Goal: Task Accomplishment & Management: Manage account settings

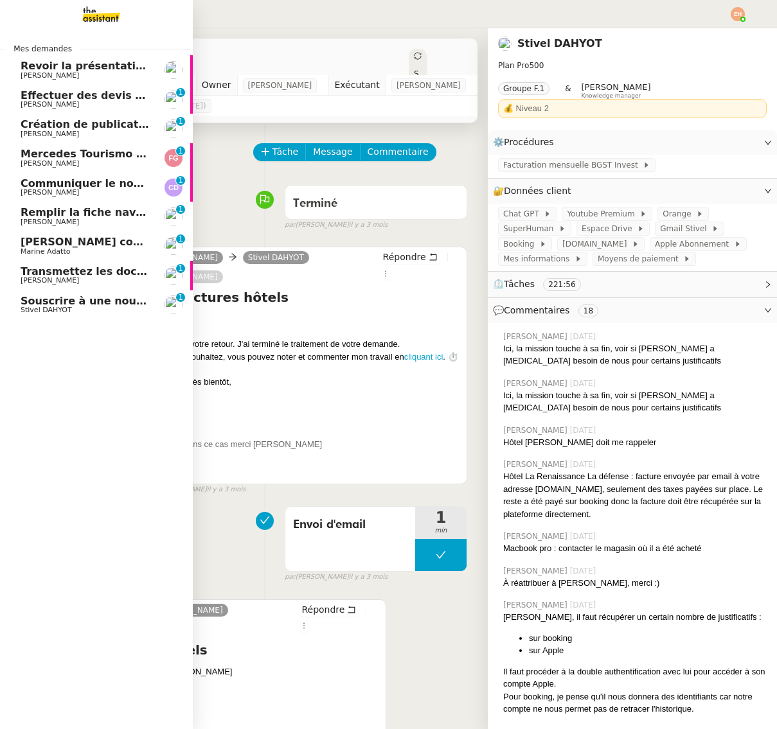
click at [25, 304] on span "Souscrire à une nouvelle RC Pro" at bounding box center [114, 301] width 186 height 12
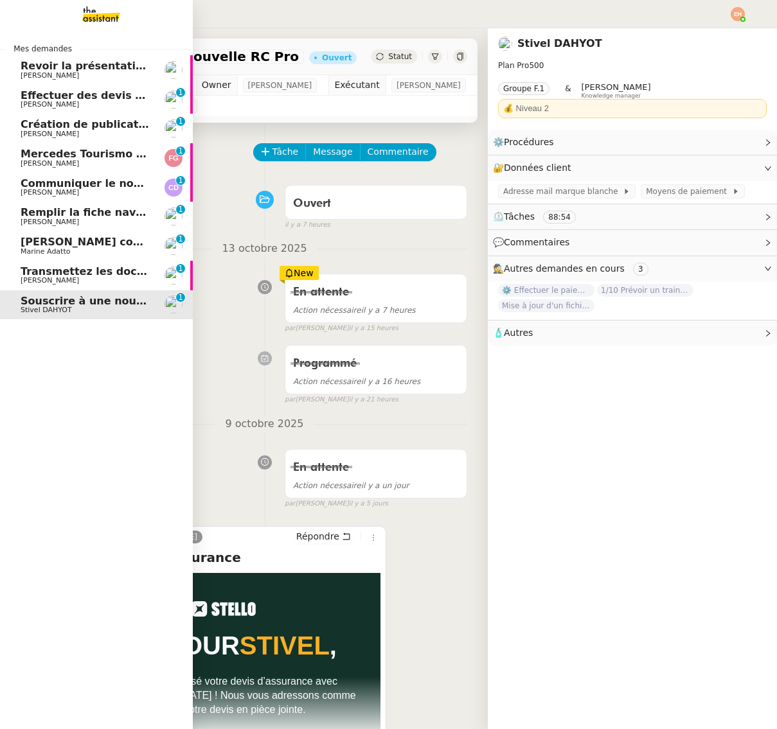
click at [90, 67] on span "Revoir la présentation PowerPoint" at bounding box center [120, 66] width 199 height 12
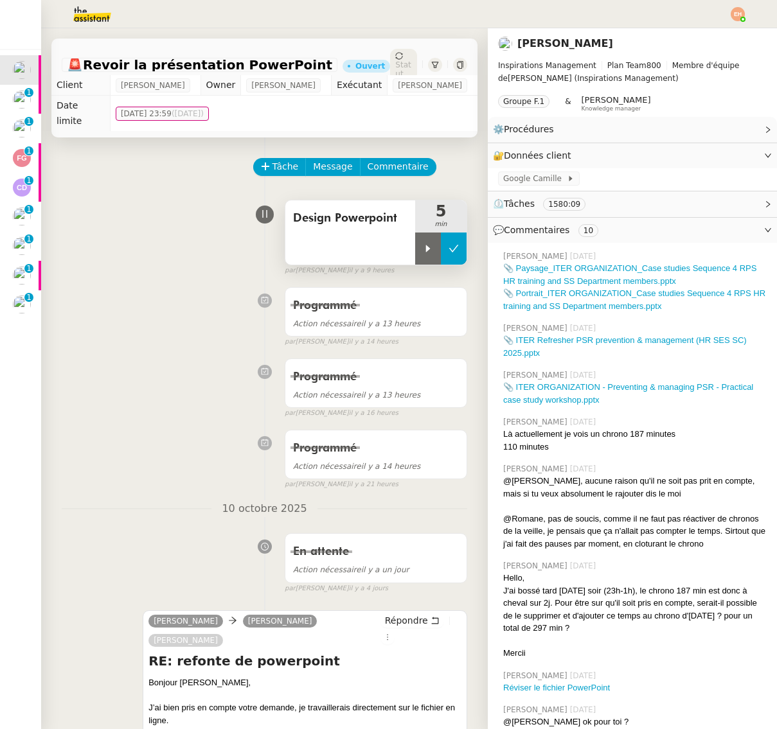
click at [450, 245] on icon at bounding box center [454, 248] width 10 height 7
click at [321, 224] on div "Design Powerpoint" at bounding box center [350, 232] width 130 height 64
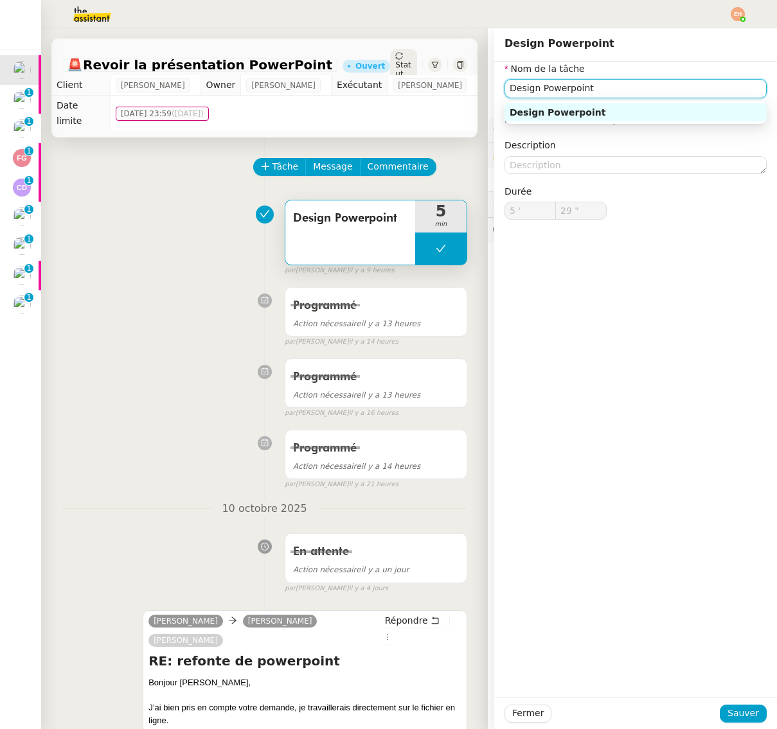
click at [555, 97] on input "Design Powerpoint" at bounding box center [635, 88] width 262 height 19
click at [268, 162] on icon at bounding box center [265, 166] width 9 height 9
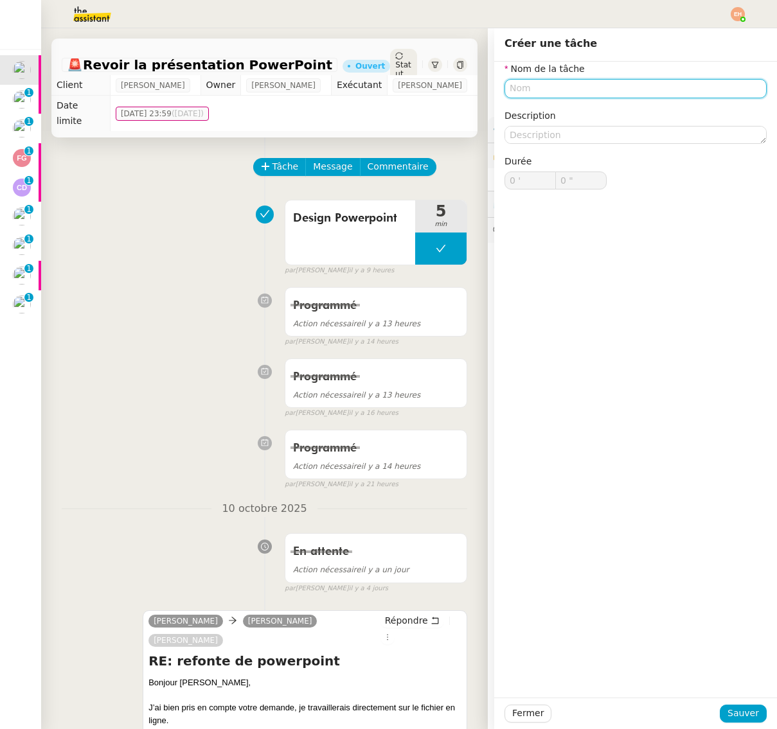
paste input "Design Powerpoint"
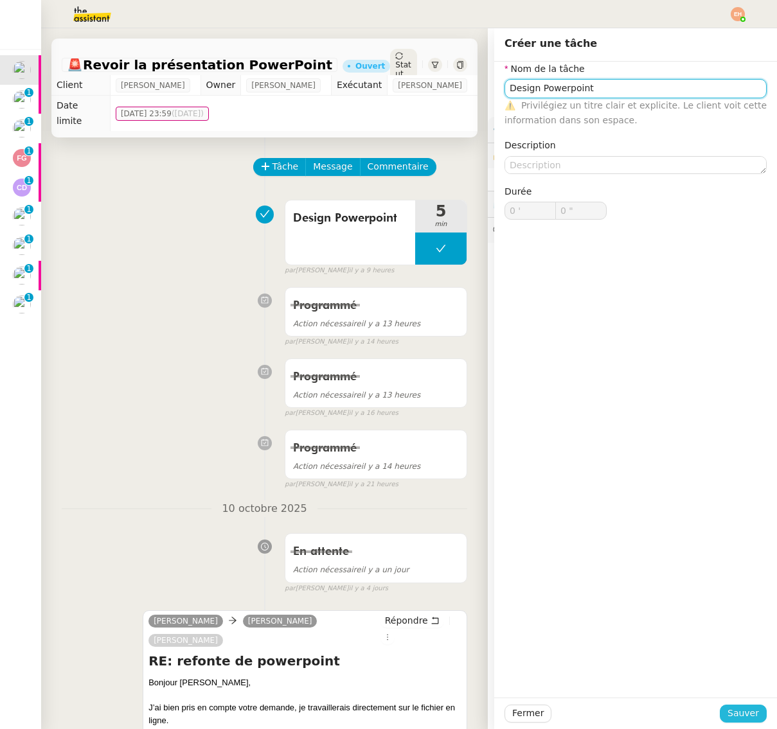
type input "Design Powerpoint"
click at [743, 714] on span "Sauver" at bounding box center [742, 713] width 31 height 15
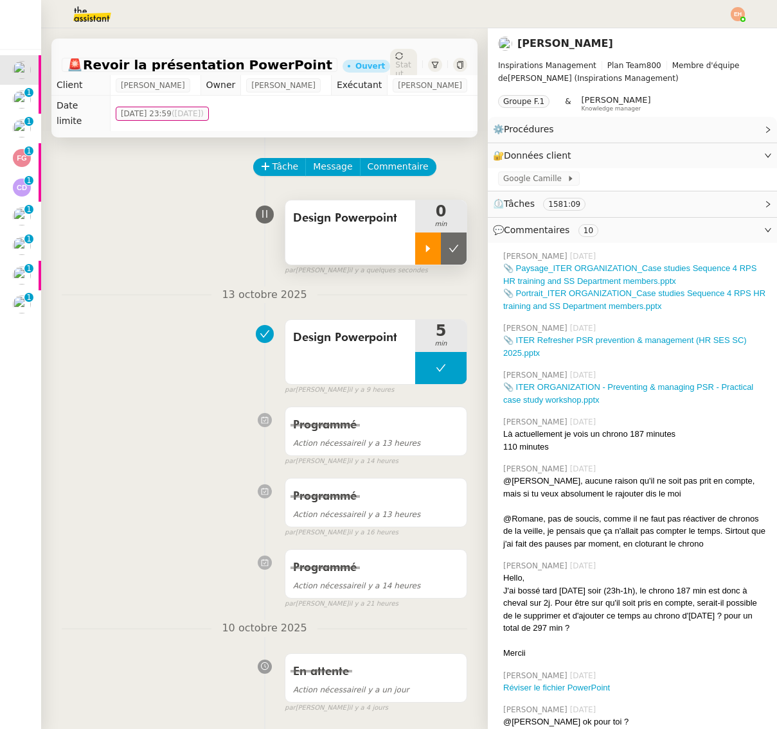
drag, startPoint x: 432, startPoint y: 234, endPoint x: 421, endPoint y: 237, distance: 11.4
click at [432, 244] on icon at bounding box center [428, 249] width 10 height 10
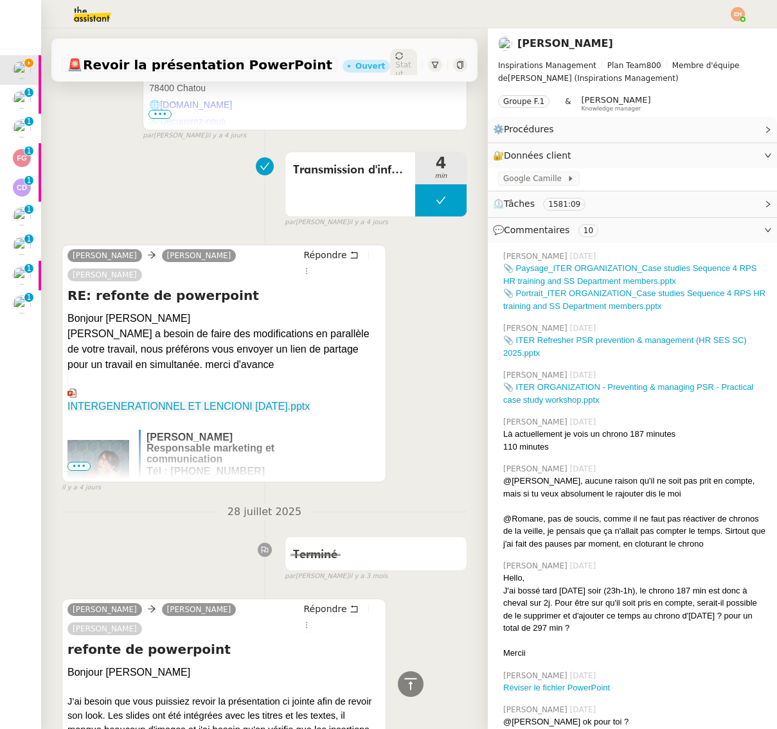
scroll to position [842, 0]
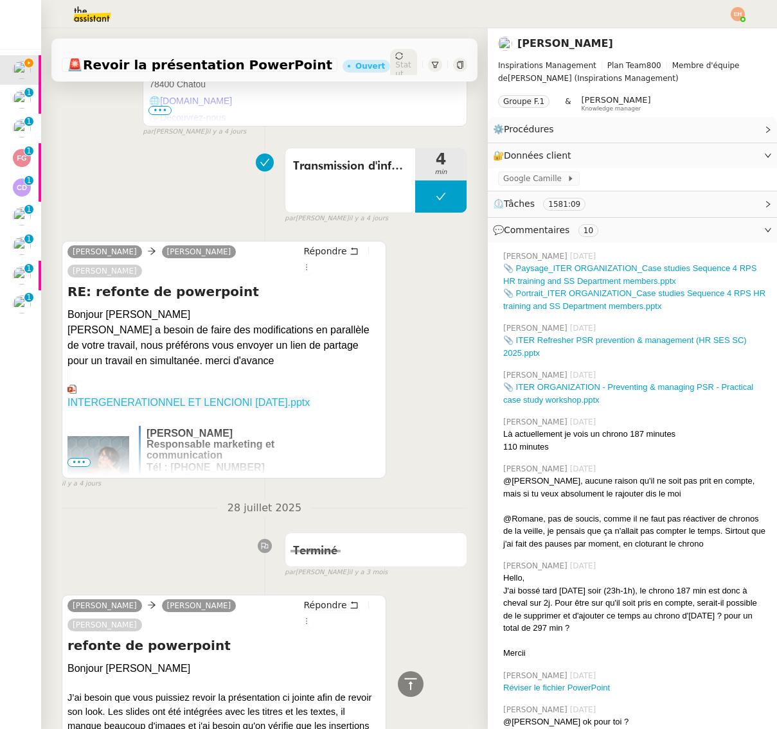
click at [209, 393] on link "INTERGENERATIONNEL ET LENCIONI OCTOBRE 2025.pptx" at bounding box center [188, 389] width 243 height 37
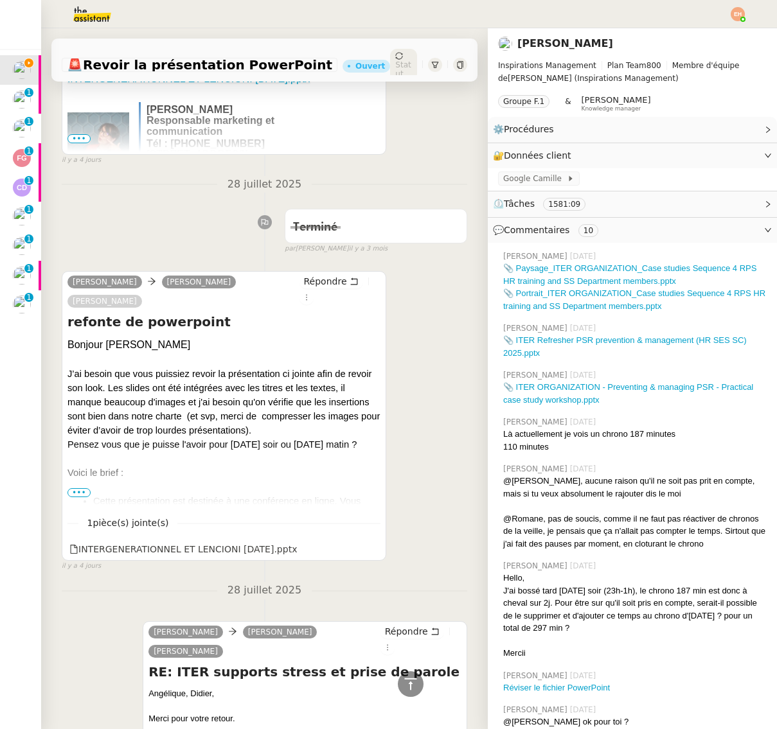
scroll to position [1185, 0]
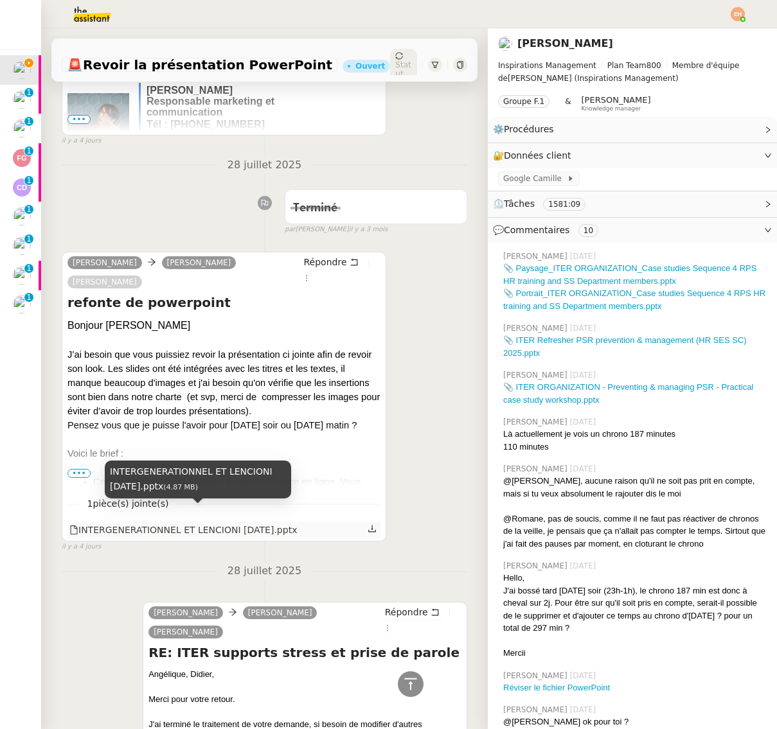
click at [220, 523] on div "INTERGENERATIONNEL ET LENCIONI OCTOBRE 2025.pptx" at bounding box center [182, 530] width 227 height 15
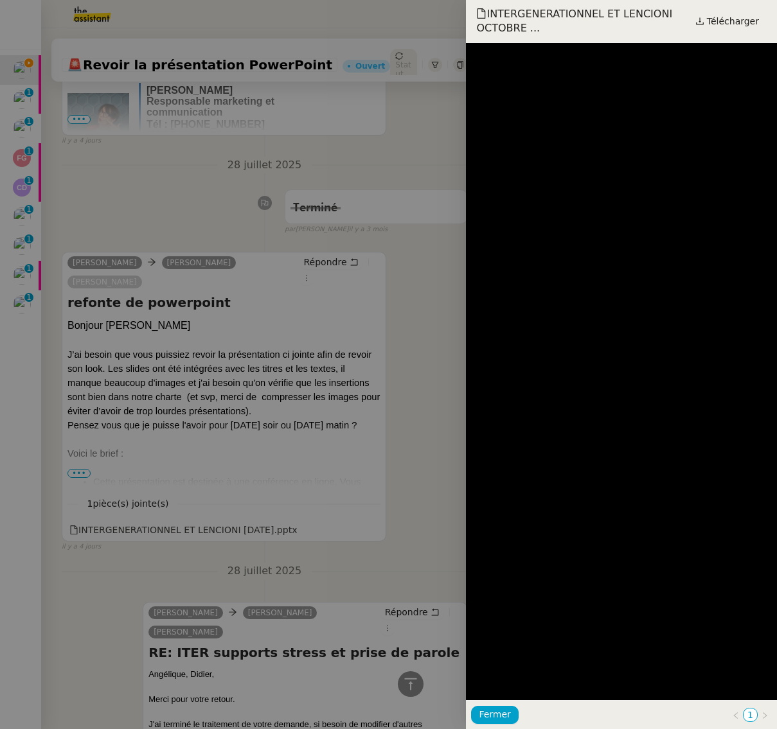
click at [368, 527] on div at bounding box center [388, 364] width 777 height 729
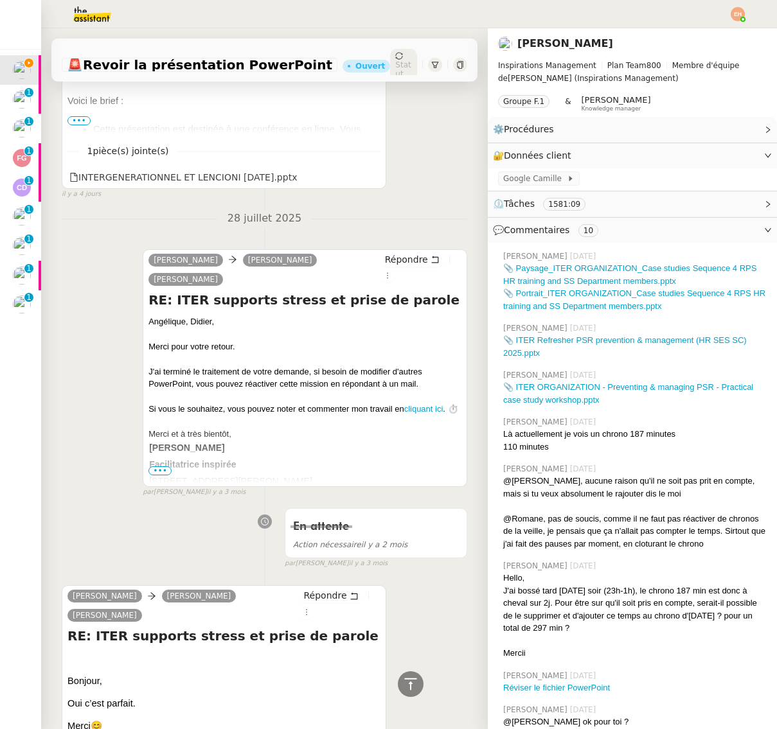
scroll to position [1548, 0]
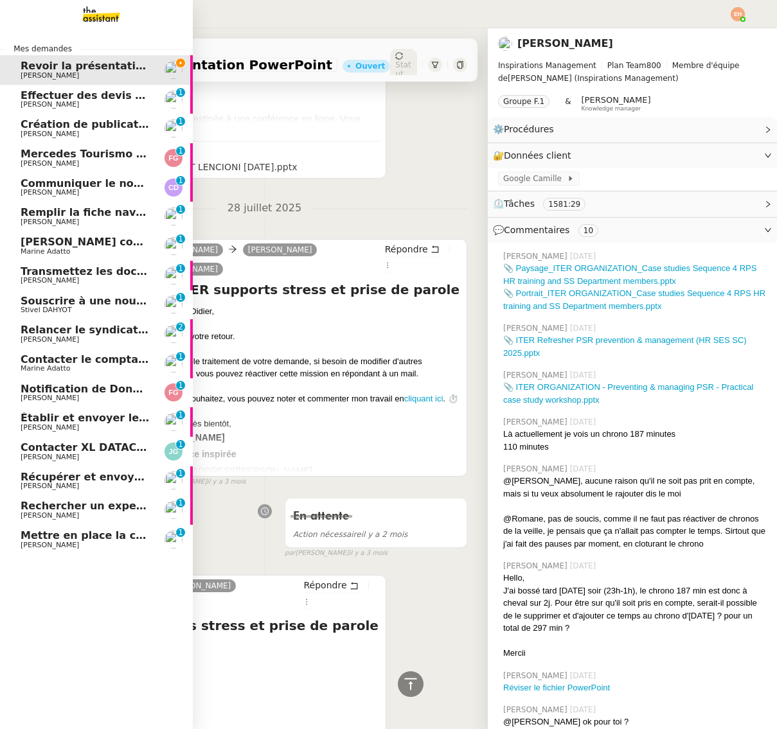
click at [27, 186] on span "Communiquer le nouveau RIB aux syndicats" at bounding box center [148, 183] width 254 height 12
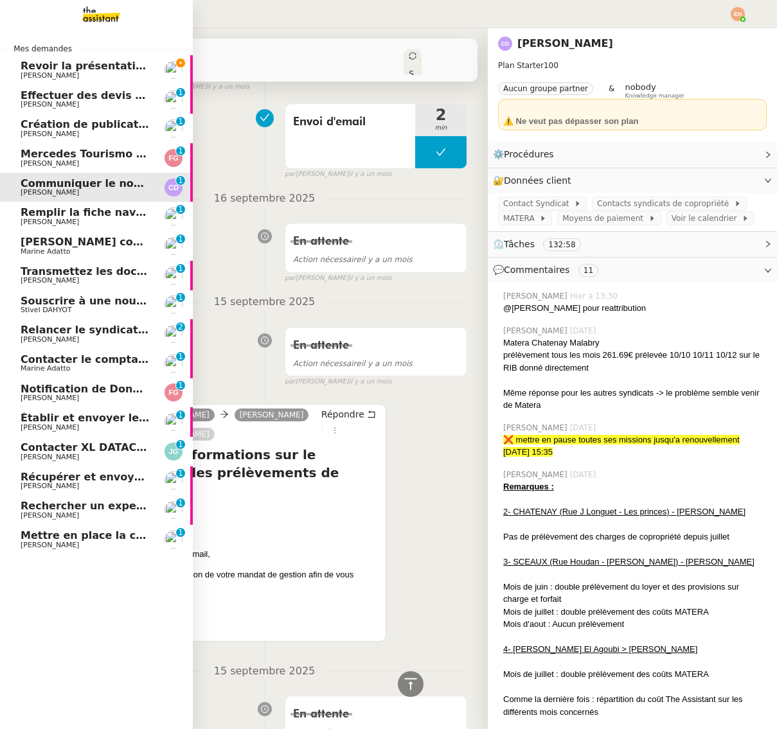
click at [17, 157] on link "Mercedes Tourismo – GT-384-ZY Franck Giraschi 0 1 2 3 4 5 6 7 8 9" at bounding box center [96, 158] width 193 height 30
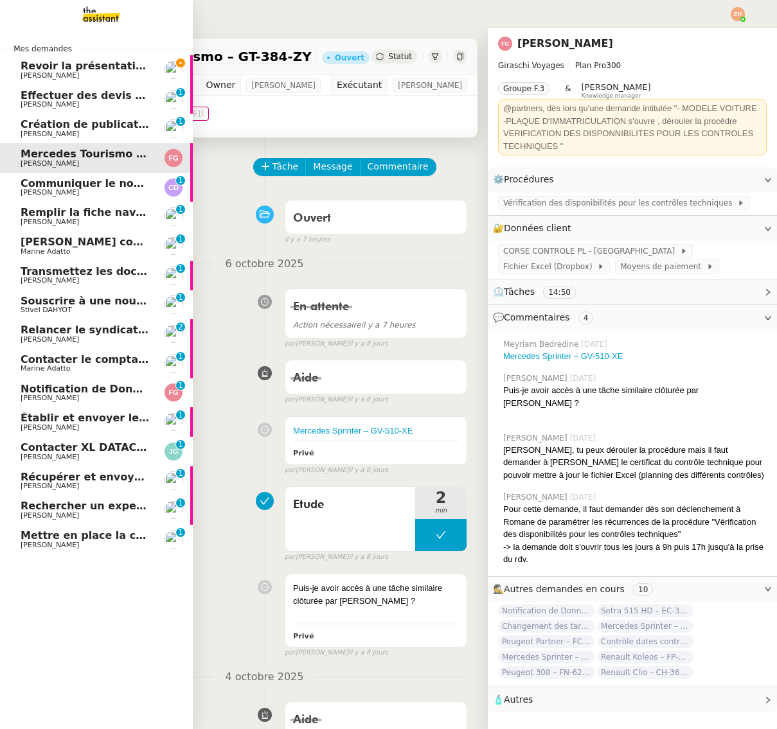
click at [34, 475] on span "Récupérer et envoyer les factures" at bounding box center [119, 477] width 197 height 12
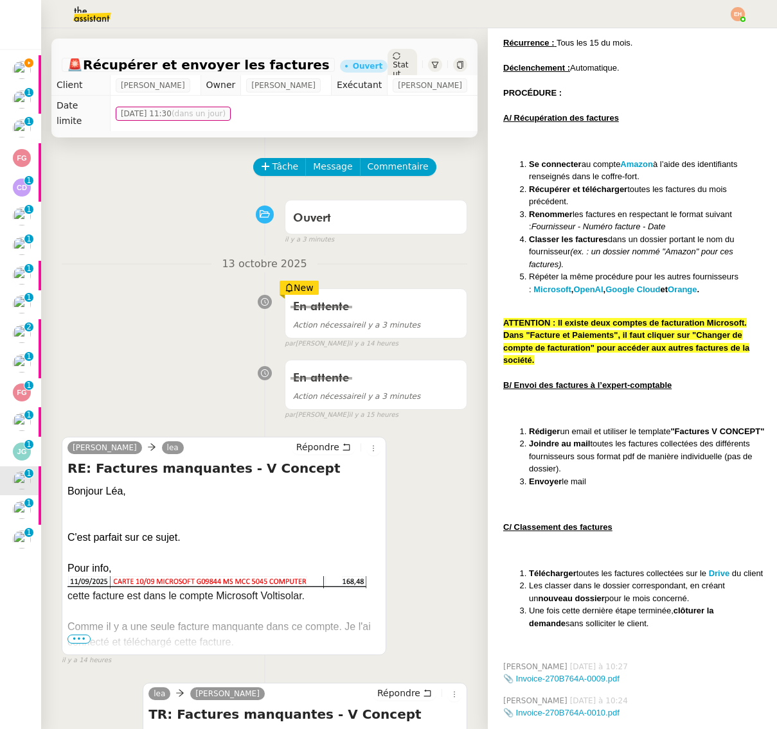
scroll to position [763, 0]
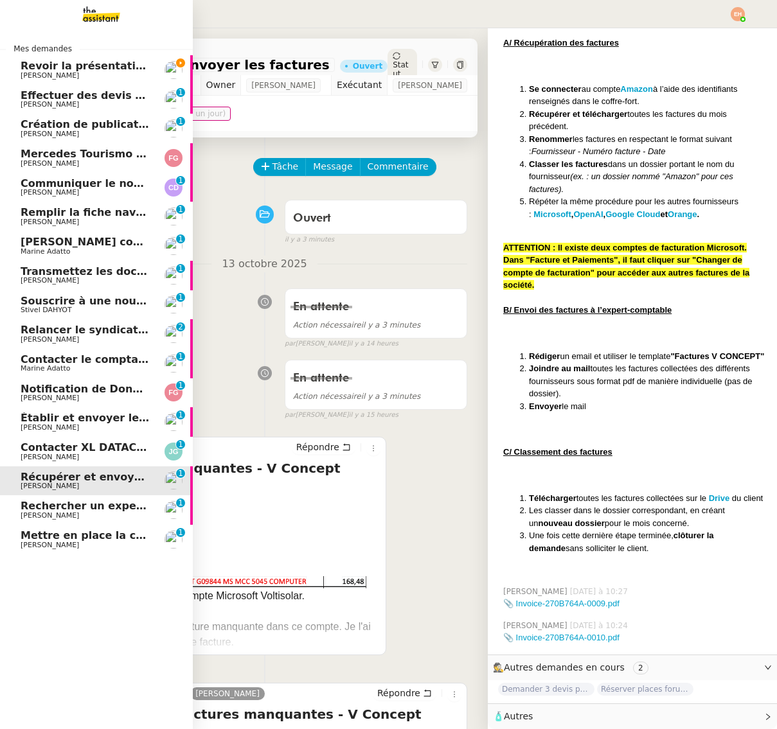
click at [36, 78] on span "[PERSON_NAME]" at bounding box center [50, 75] width 58 height 8
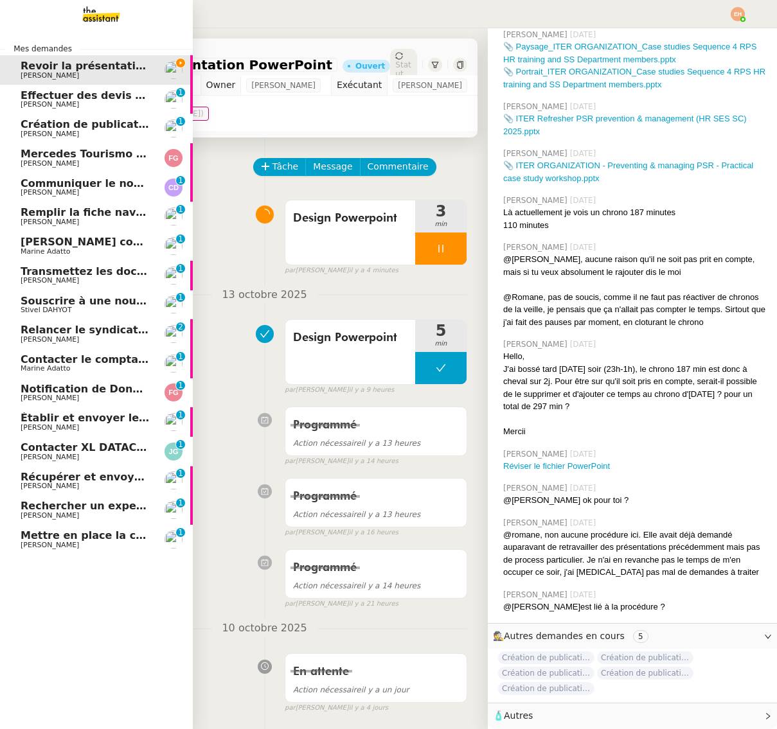
scroll to position [221, 0]
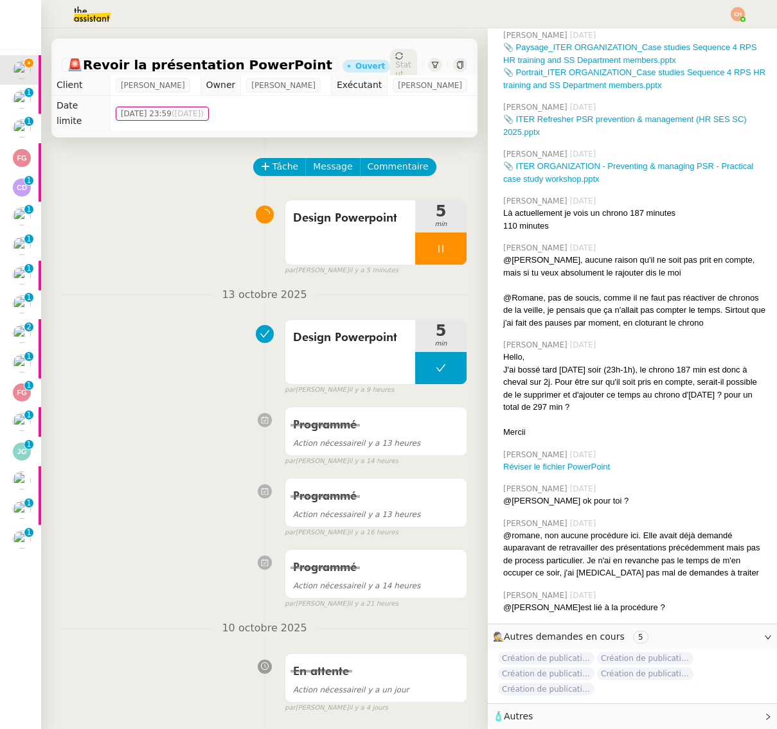
click at [740, 15] on img at bounding box center [738, 14] width 14 height 14
click at [707, 33] on li "Suivi" at bounding box center [703, 37] width 84 height 18
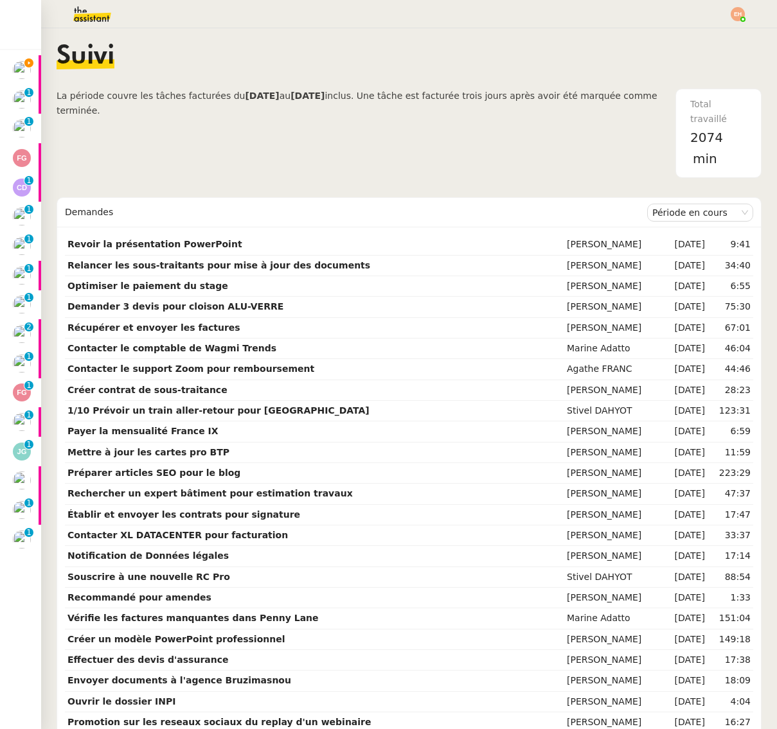
click at [708, 137] on span "2074" at bounding box center [706, 137] width 33 height 15
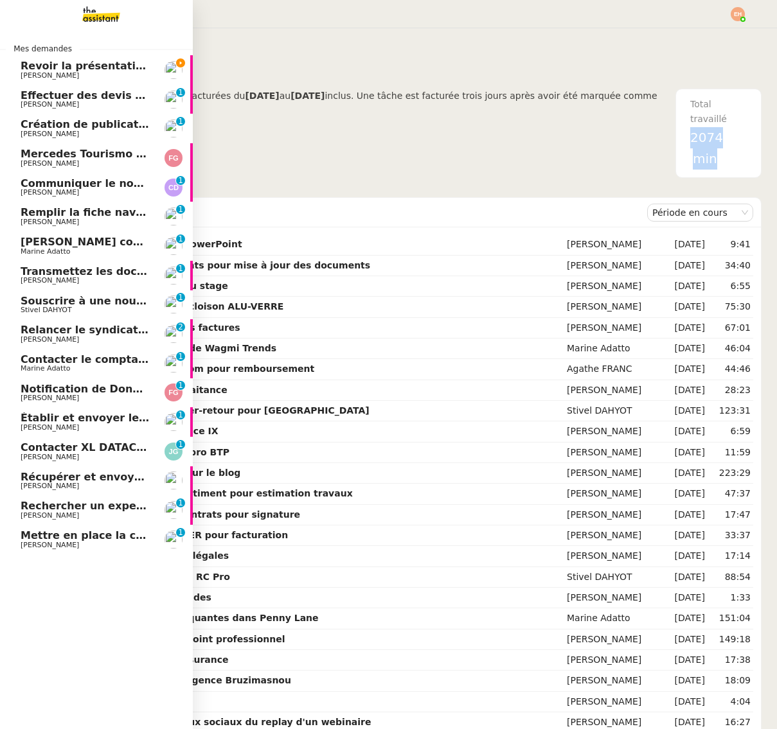
drag, startPoint x: 32, startPoint y: 68, endPoint x: 111, endPoint y: 4, distance: 101.4
click at [32, 68] on span "Revoir la présentation PowerPoint" at bounding box center [120, 66] width 199 height 12
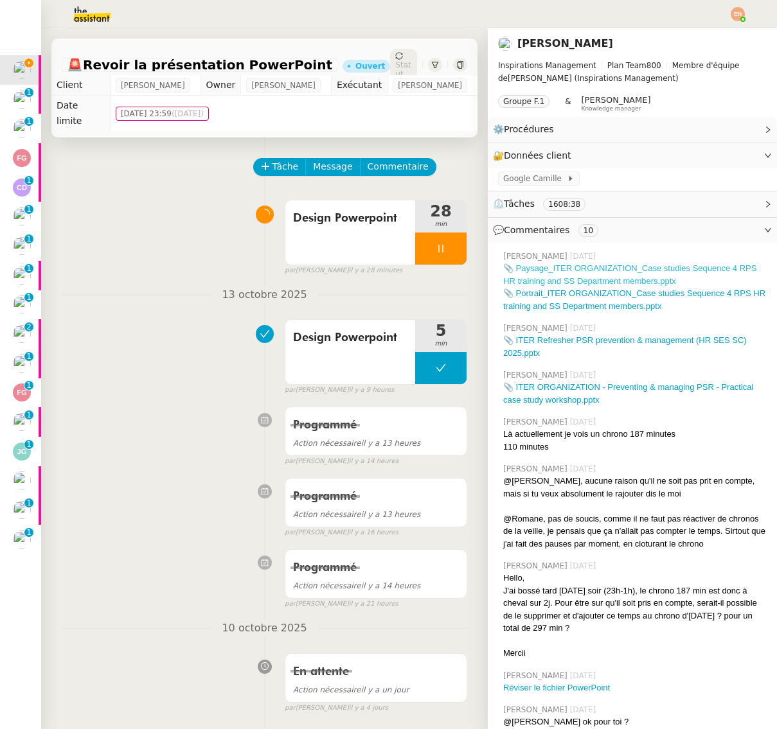
click at [628, 278] on link "📎 Paysage_ITER ORGANIZATION_Case studies Sequence 4 RPS HR training and SS Depa…" at bounding box center [629, 274] width 253 height 22
click at [554, 382] on link "📎 ITER ORGANIZATION - Preventing & managing PSR - Practical case study workshop…" at bounding box center [628, 393] width 250 height 22
click at [626, 339] on link "📎 ITER Refresher PSR prevention & management (HR SES SC) 2025.pptx" at bounding box center [625, 346] width 244 height 22
